Goal: Task Accomplishment & Management: Use online tool/utility

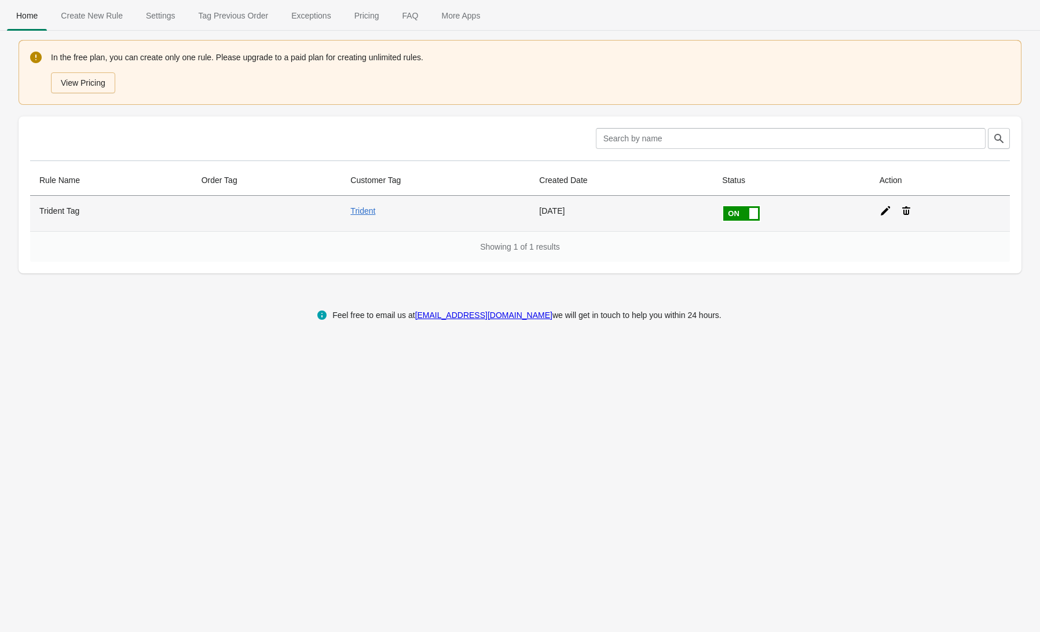
click at [880, 208] on div at bounding box center [935, 206] width 130 height 21
click at [883, 210] on icon at bounding box center [886, 211] width 12 height 12
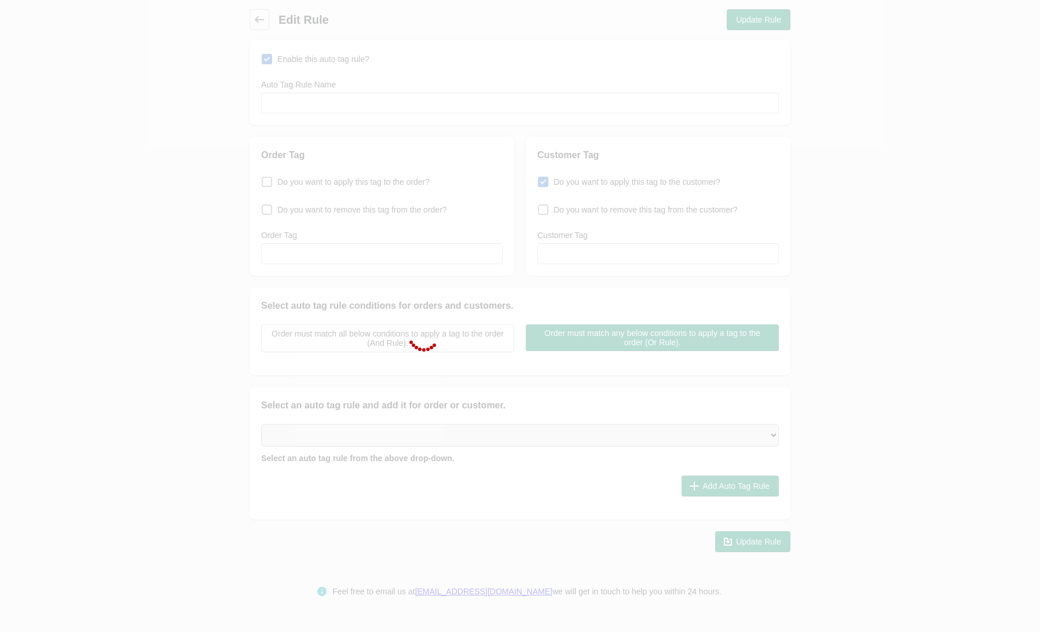
type input "Trident Tag"
checkbox input "true"
type input "Trident"
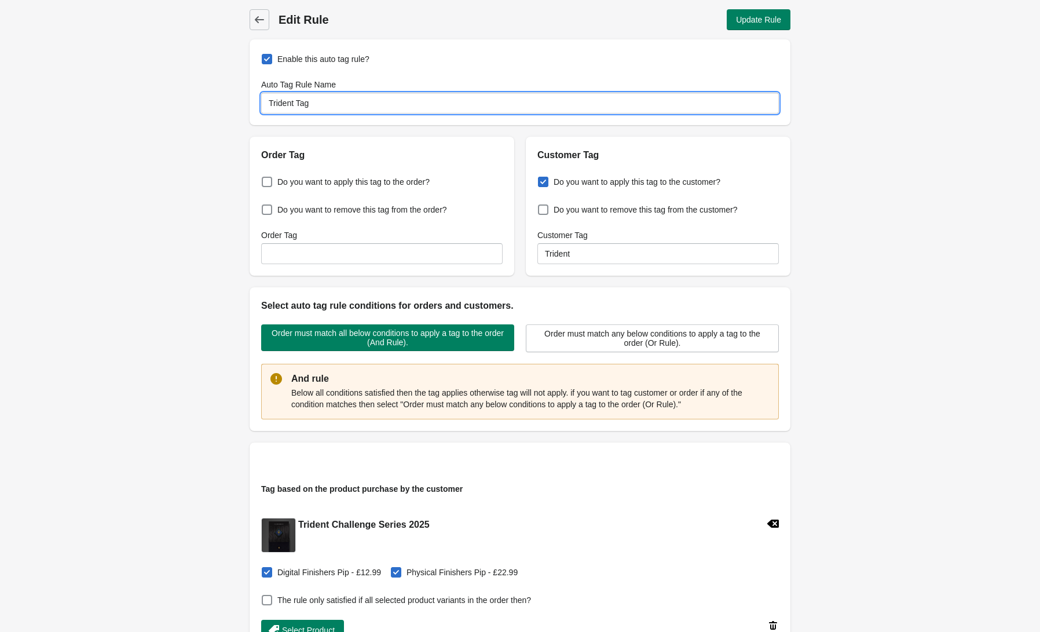
drag, startPoint x: 284, startPoint y: 103, endPoint x: 265, endPoint y: 102, distance: 18.5
click at [265, 102] on input "Trident Tag" at bounding box center [520, 103] width 518 height 21
type input "Bookneck Tag"
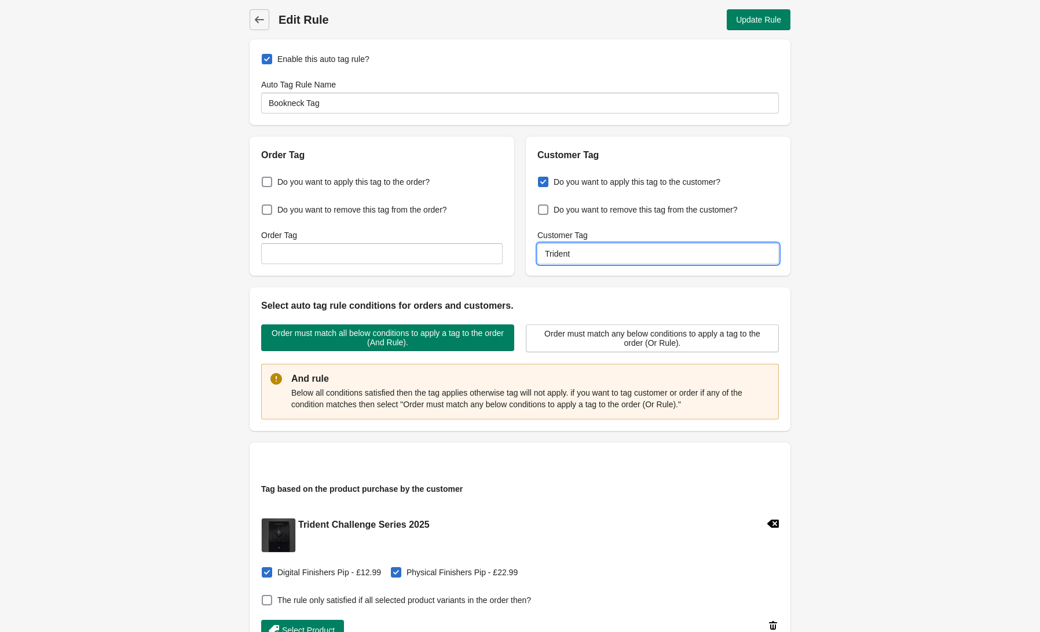
drag, startPoint x: 622, startPoint y: 249, endPoint x: 529, endPoint y: 248, distance: 92.7
click at [529, 248] on div "Do you want to apply this tag to the customer? Do you want to remove this tag f…" at bounding box center [658, 218] width 265 height 113
type input "Bootneck"
click at [876, 274] on div "Back Edit Rule Update Rule Enable this auto tag rule? Auto Tag Rule Name Bookne…" at bounding box center [520, 433] width 1040 height 867
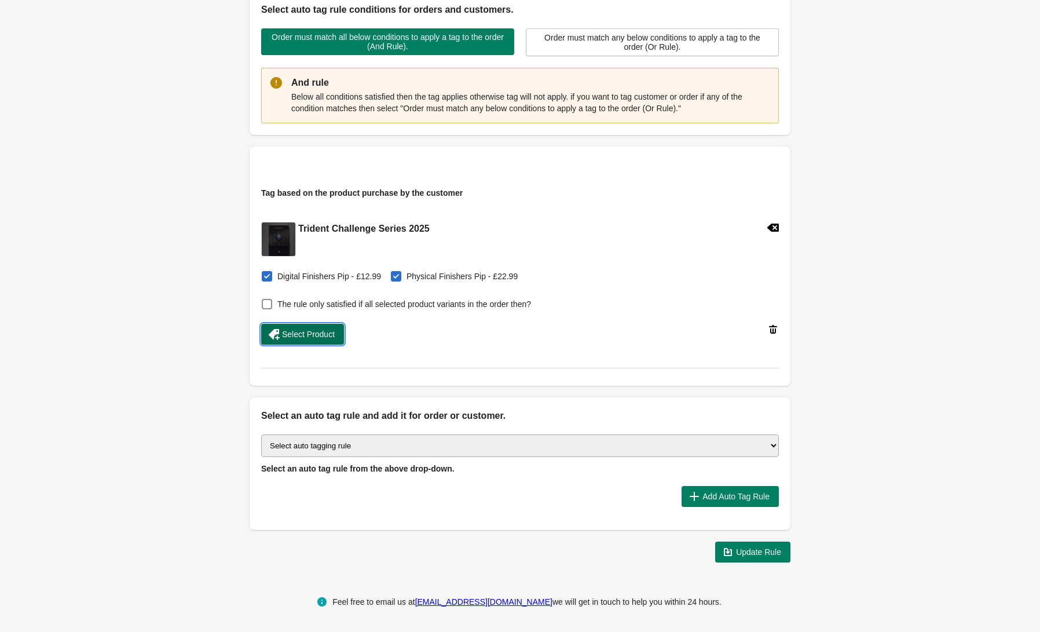
click at [307, 331] on span "Select Product" at bounding box center [308, 333] width 53 height 9
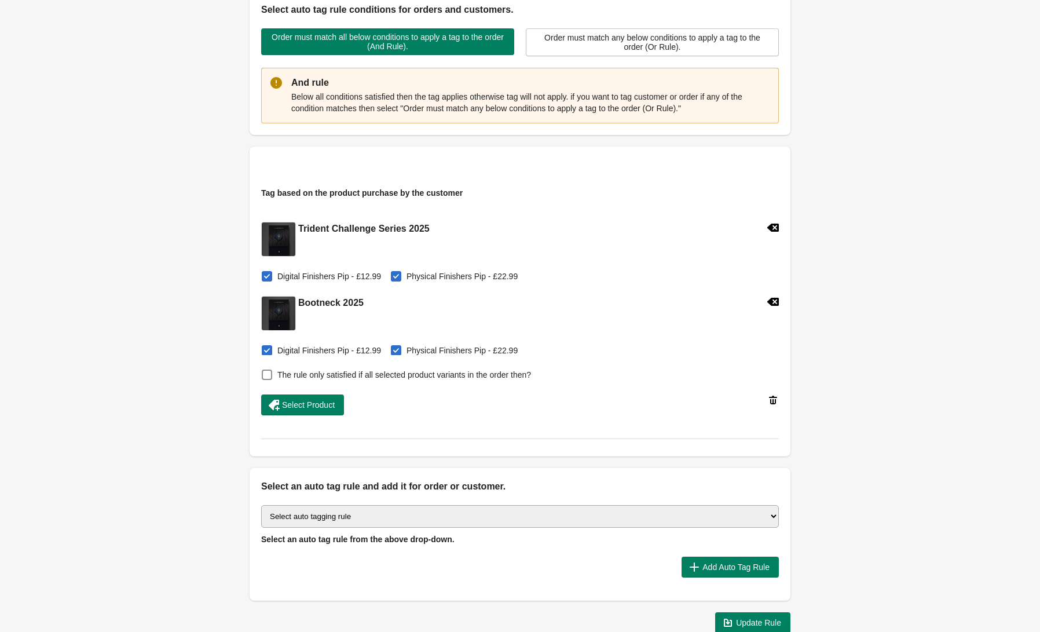
click at [777, 228] on icon at bounding box center [773, 228] width 12 height 8
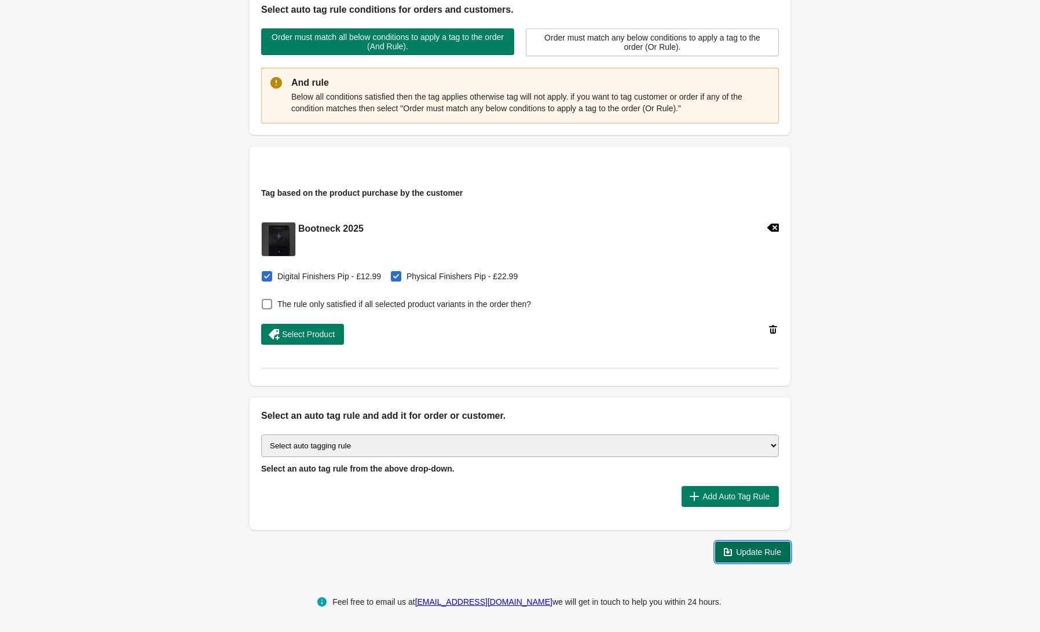
click at [759, 552] on span "Update Rule" at bounding box center [758, 551] width 45 height 9
